Goal: Task Accomplishment & Management: Use online tool/utility

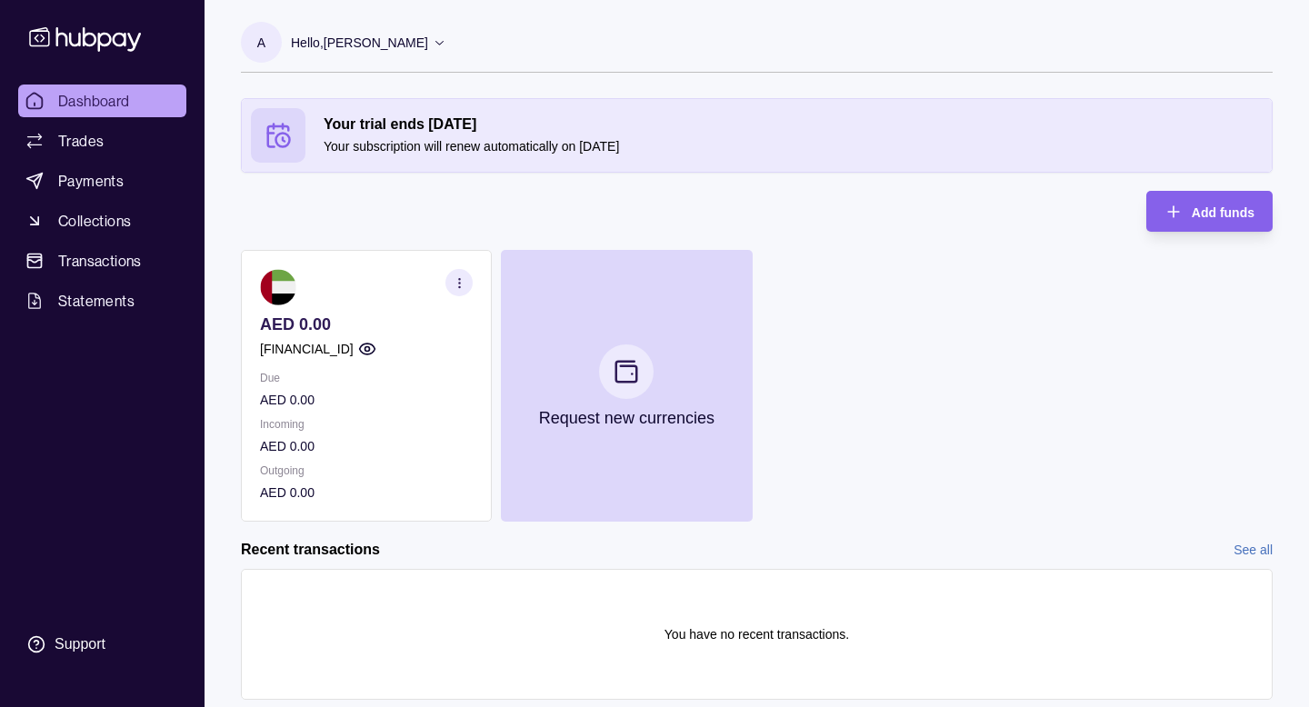
click at [354, 343] on p "[FINANCIAL_ID]" at bounding box center [307, 349] width 94 height 20
click at [87, 324] on div "Dashboard Trades Payments Collections Transactions Statements Support" at bounding box center [102, 374] width 183 height 579
click at [94, 311] on span "Statements" at bounding box center [96, 301] width 76 height 22
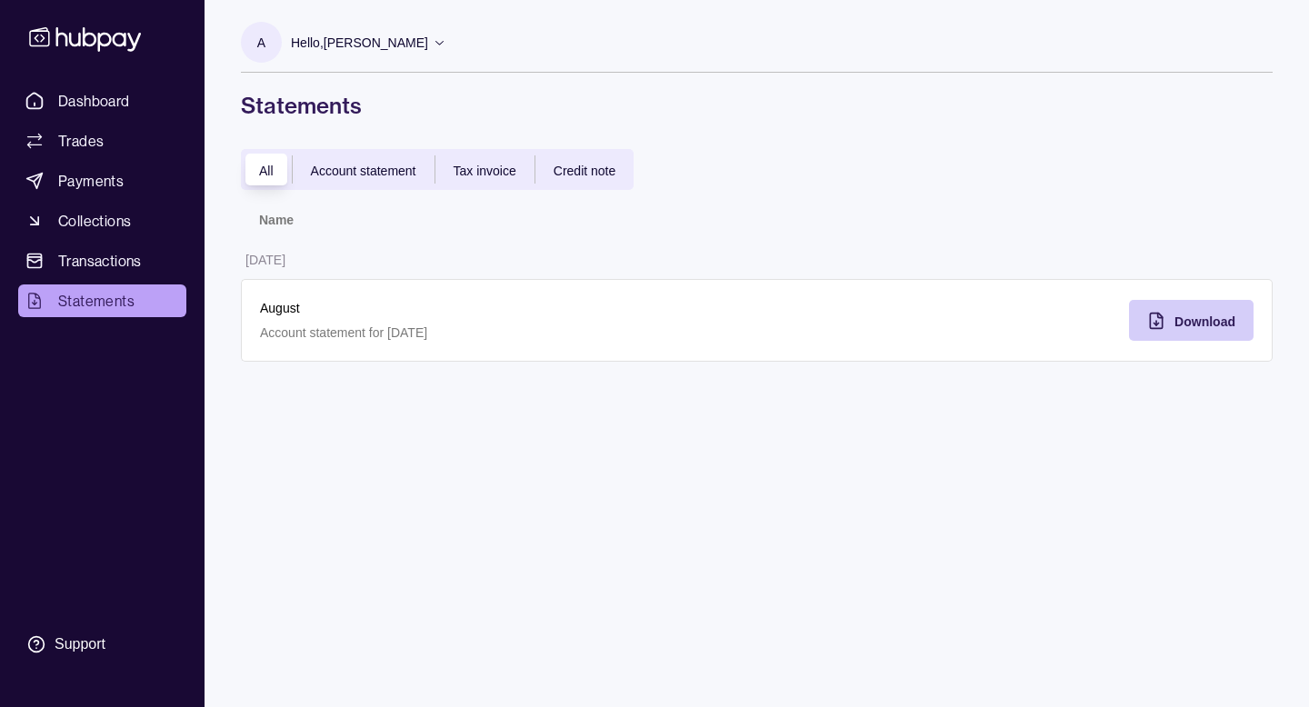
click at [1223, 321] on span "Download" at bounding box center [1204, 321] width 61 height 15
click at [115, 145] on link "Trades" at bounding box center [102, 141] width 168 height 33
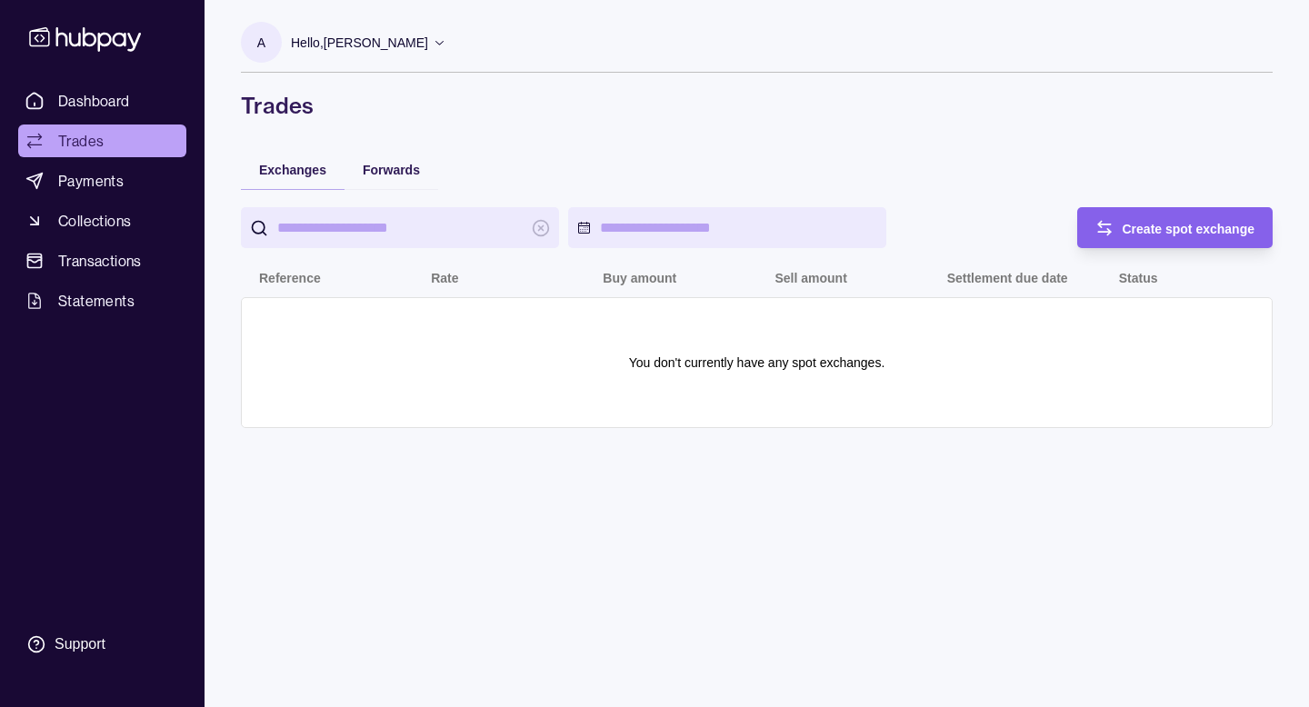
click at [419, 174] on div "Forwards" at bounding box center [391, 169] width 94 height 40
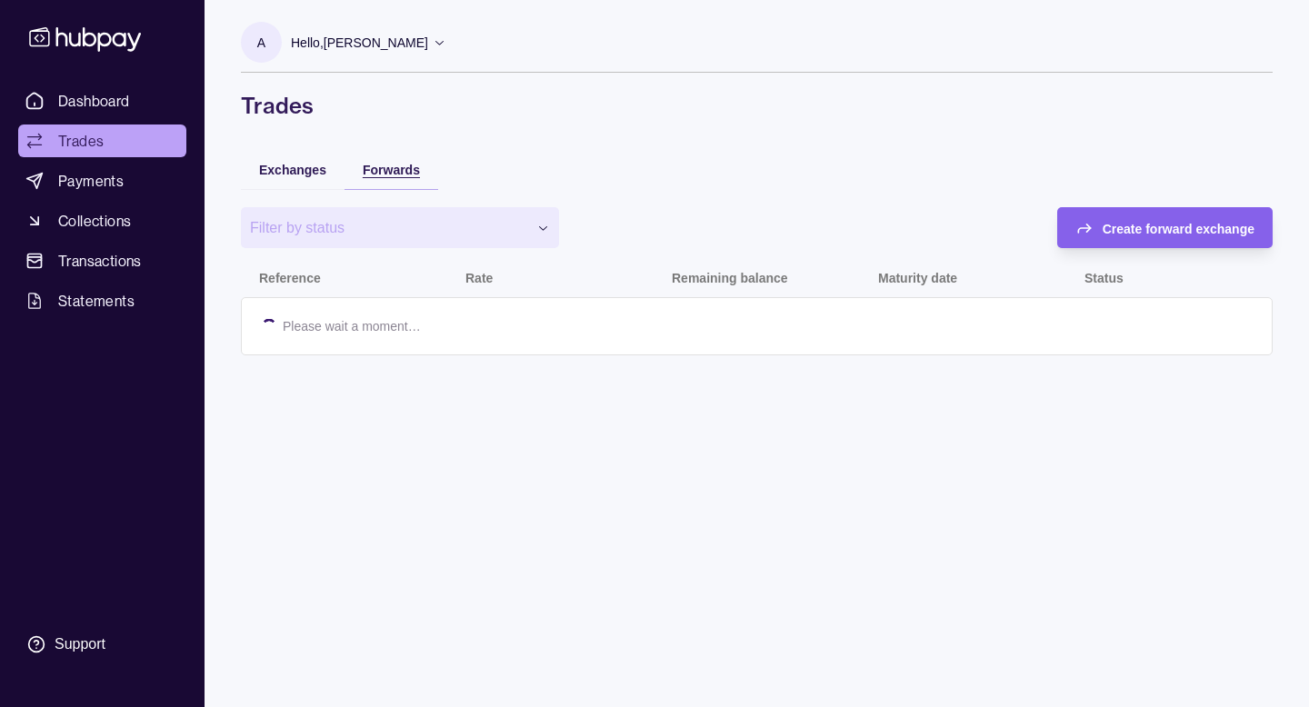
click at [391, 175] on span "Forwards" at bounding box center [391, 170] width 57 height 15
click at [1139, 222] on span "Create forward exchange" at bounding box center [1179, 229] width 152 height 15
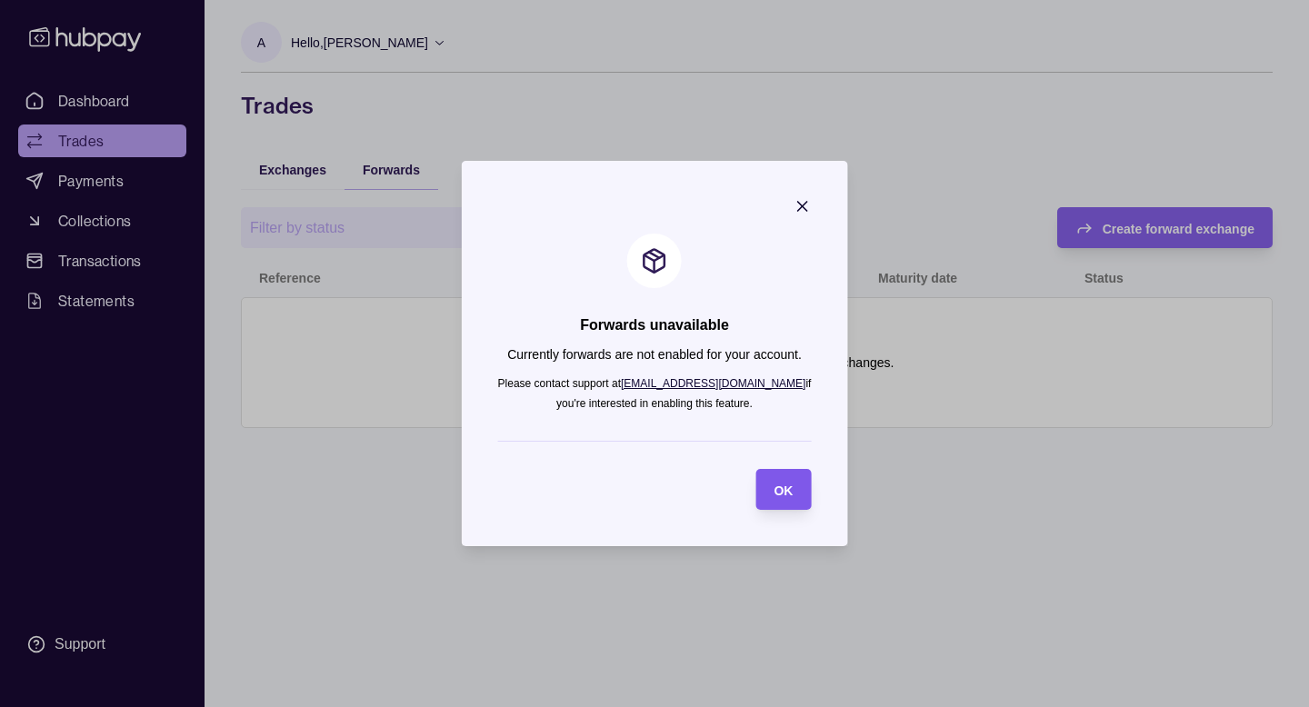
click at [762, 493] on div "OK" at bounding box center [769, 489] width 46 height 41
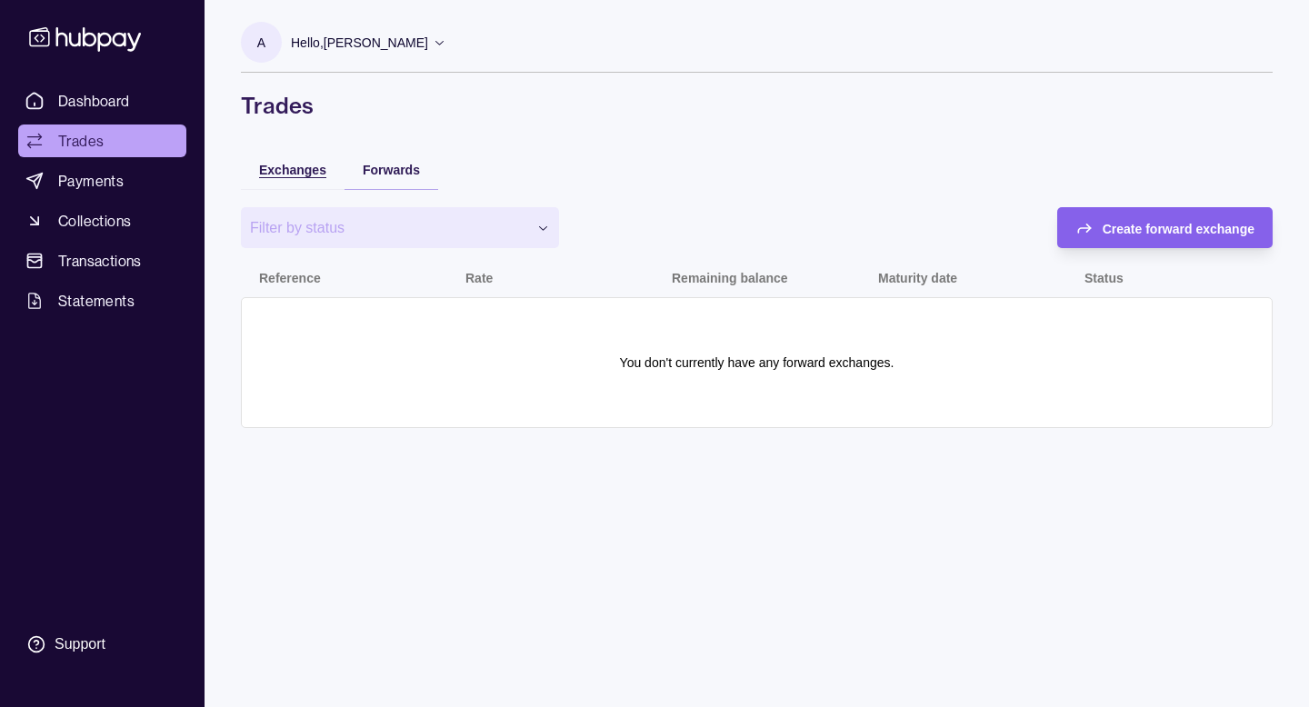
click at [274, 163] on span "Exchanges" at bounding box center [292, 170] width 67 height 15
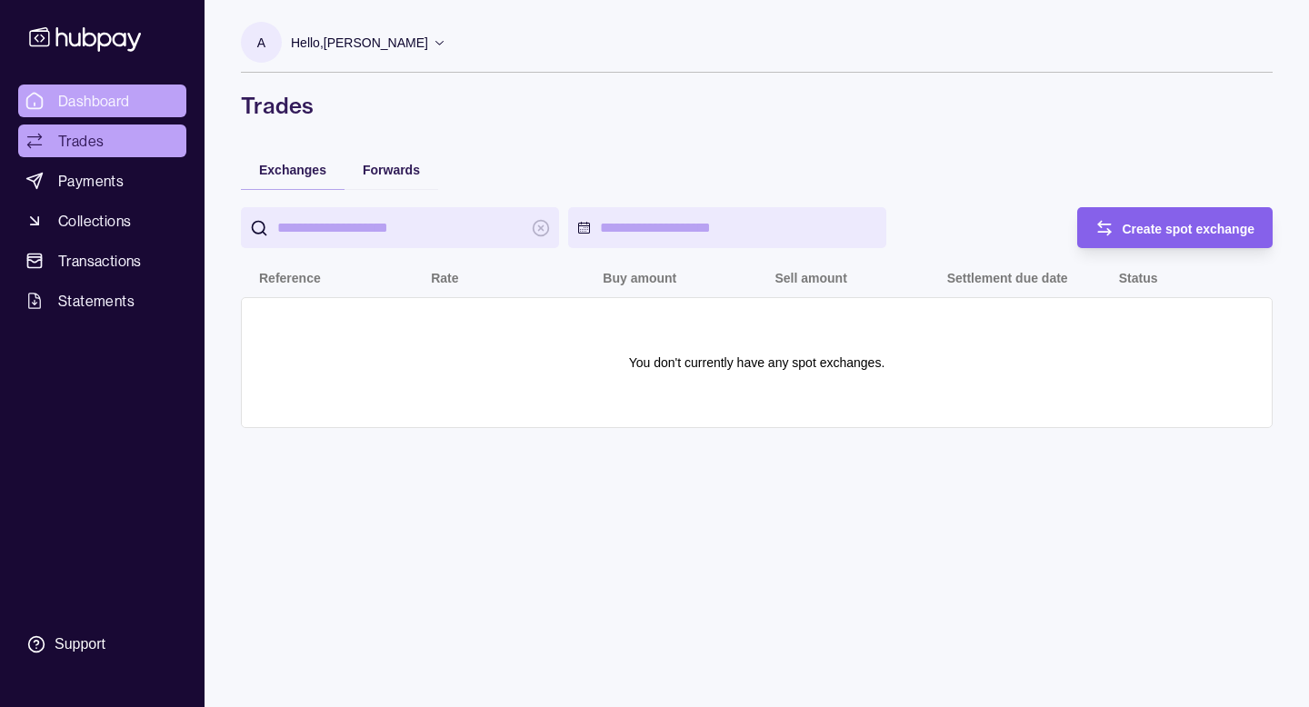
click at [120, 85] on link "Dashboard" at bounding box center [102, 101] width 168 height 33
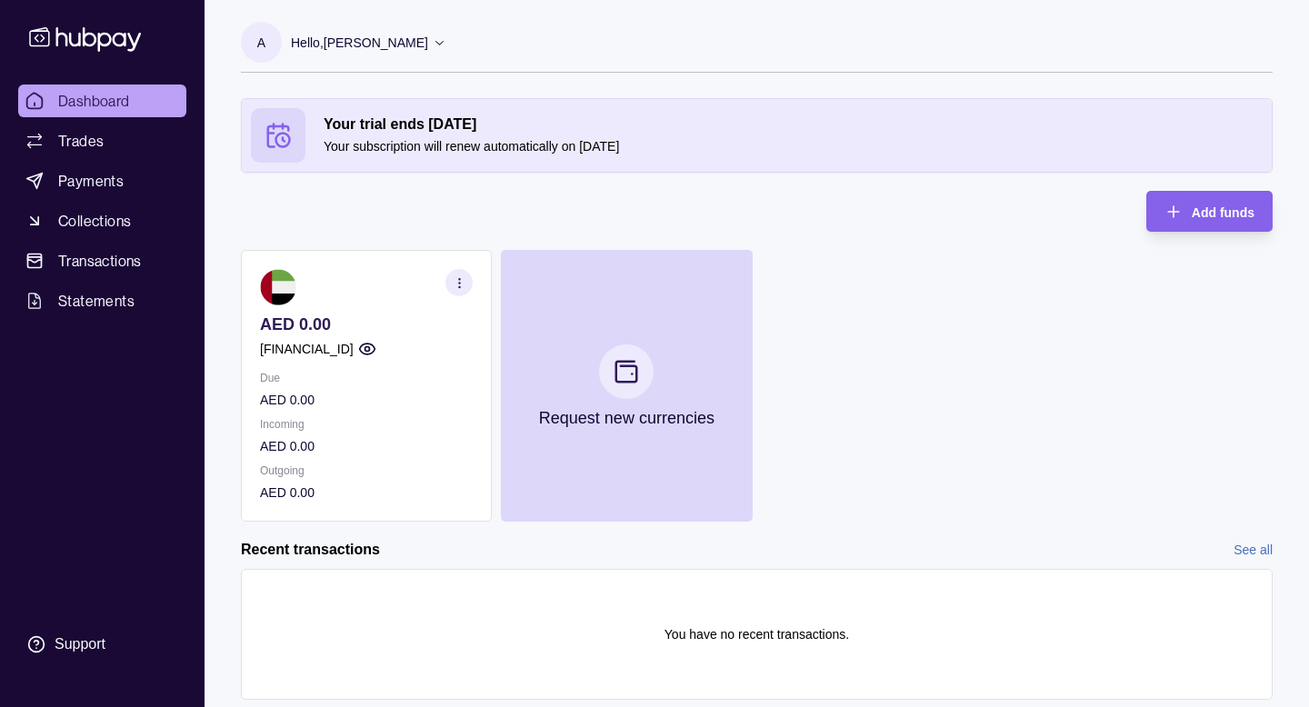
click at [487, 52] on section "A Hello, [PERSON_NAME] FLOW CORPORATE SERVICE PROVIDER LLC Account Terms and co…" at bounding box center [757, 47] width 1032 height 51
click at [446, 39] on div "Hello, [PERSON_NAME]" at bounding box center [368, 43] width 155 height 38
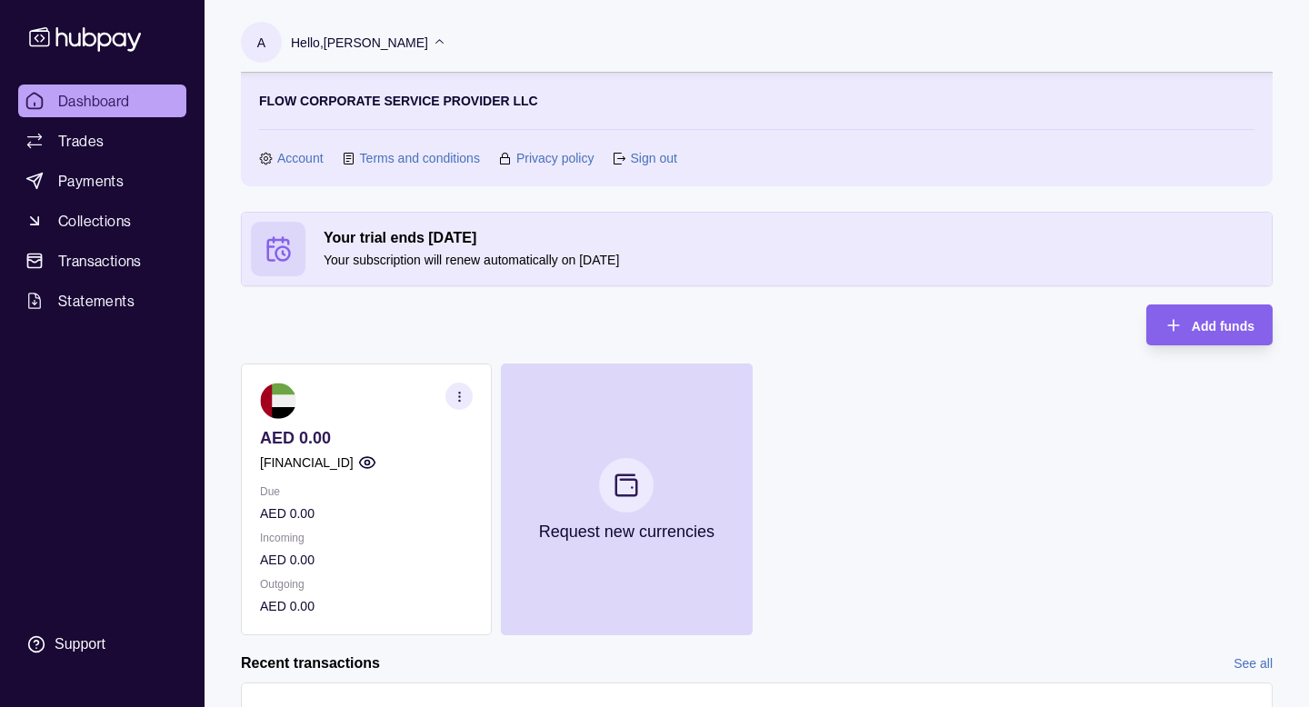
click at [446, 39] on div "Hello, [PERSON_NAME]" at bounding box center [368, 43] width 155 height 38
